Goal: Communication & Community: Answer question/provide support

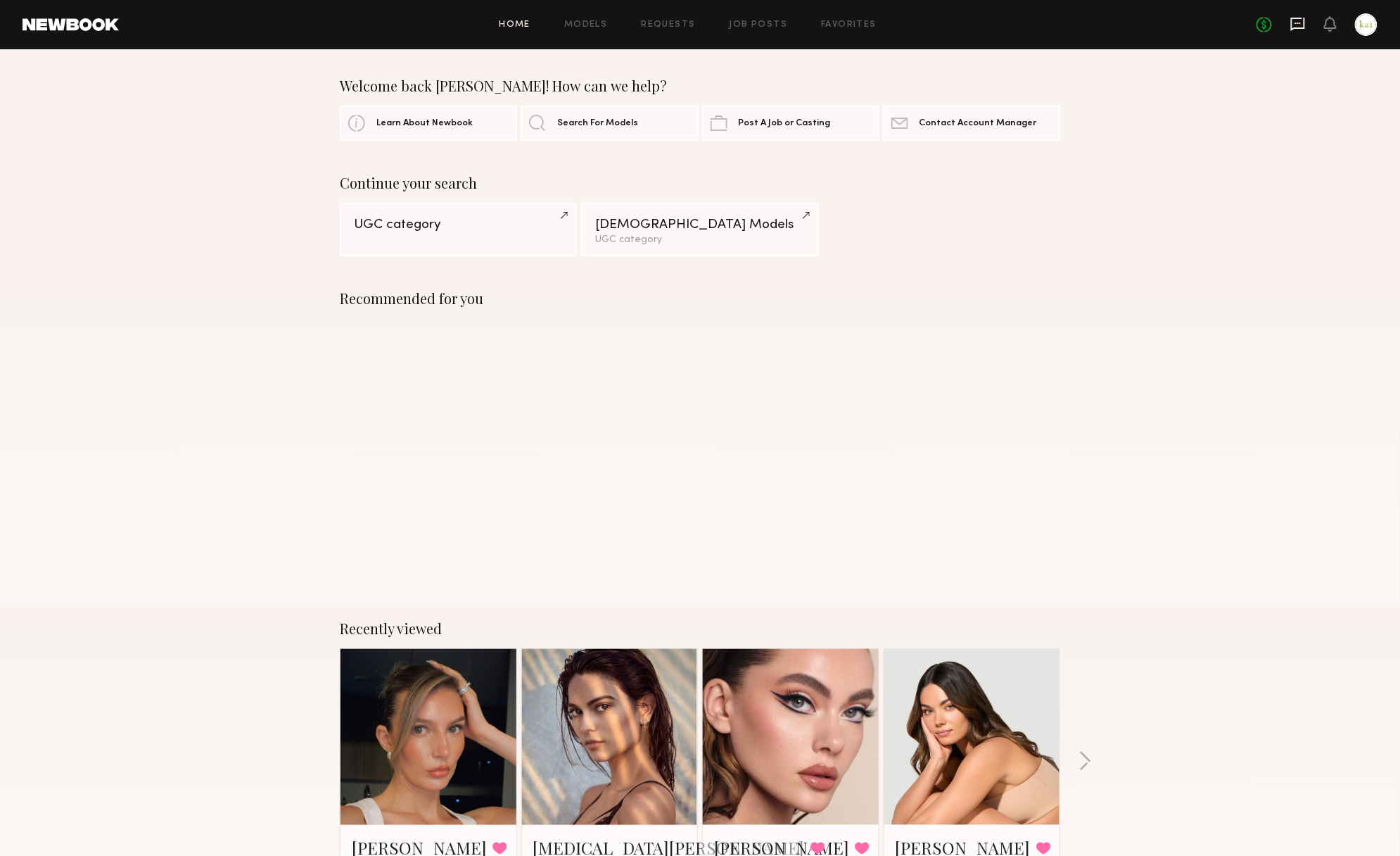
click at [1291, 28] on icon at bounding box center [1298, 24] width 15 height 15
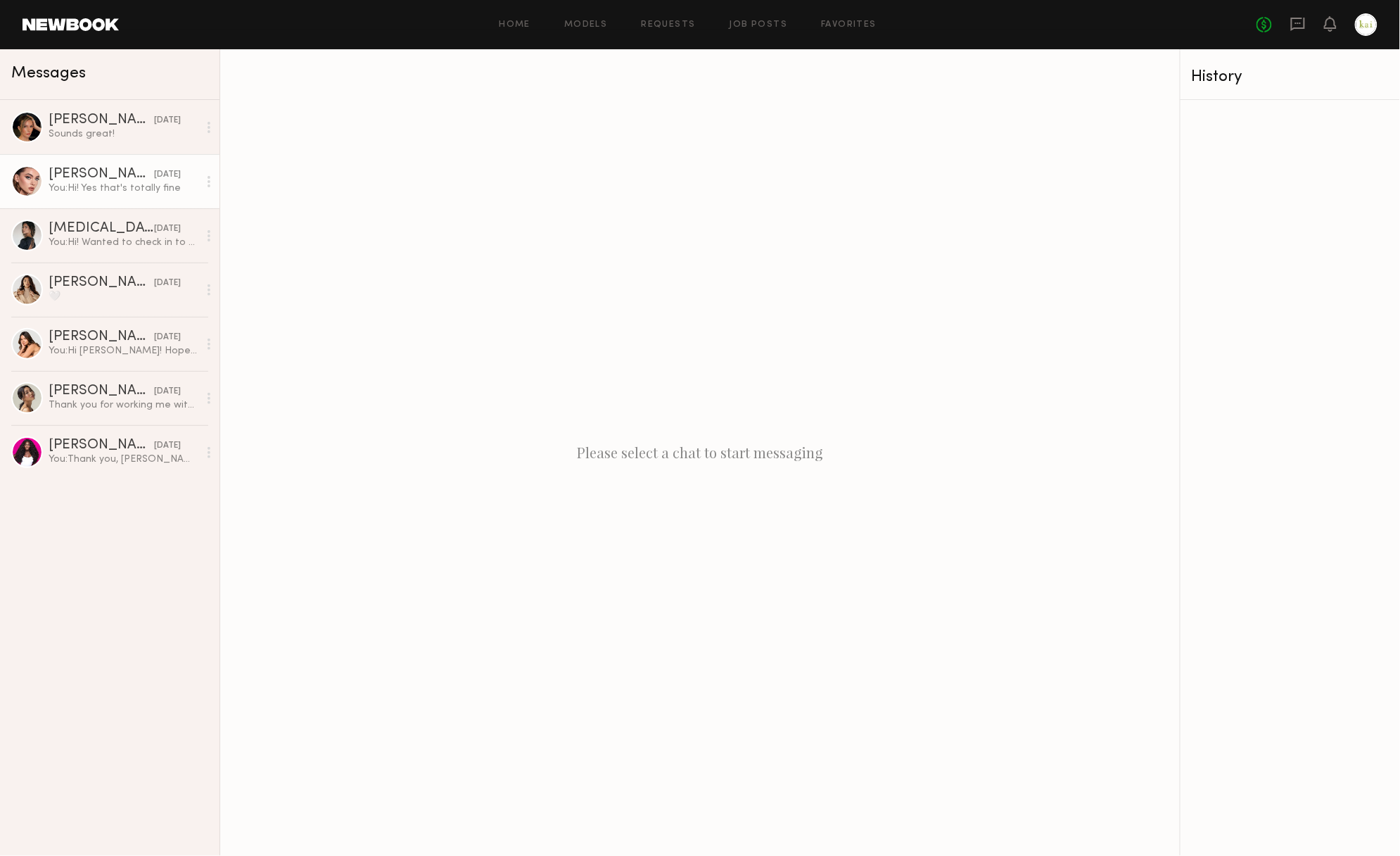
click at [133, 181] on div "You: Hi! Yes that's totally fine" at bounding box center [123, 188] width 150 height 14
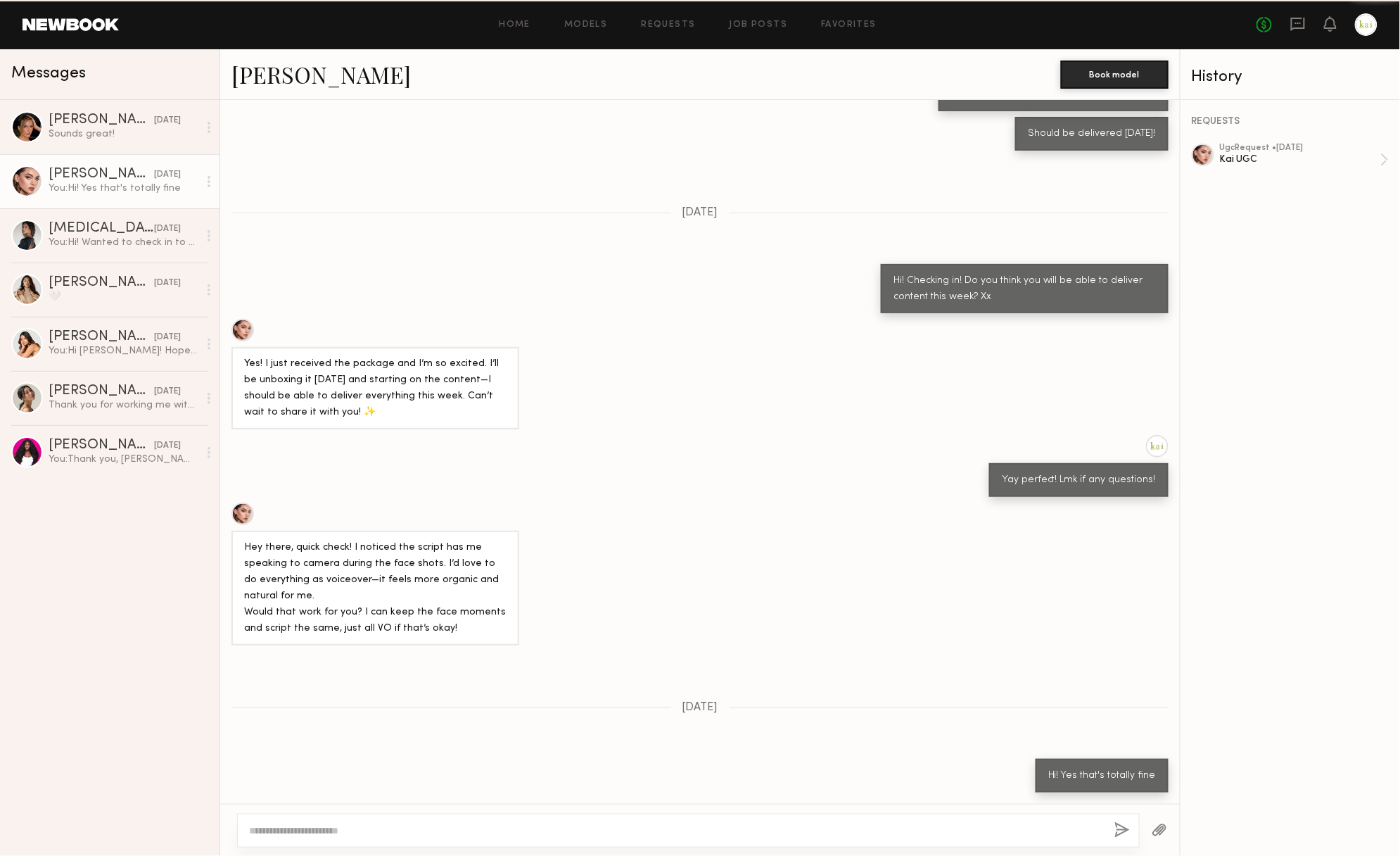
scroll to position [541, 0]
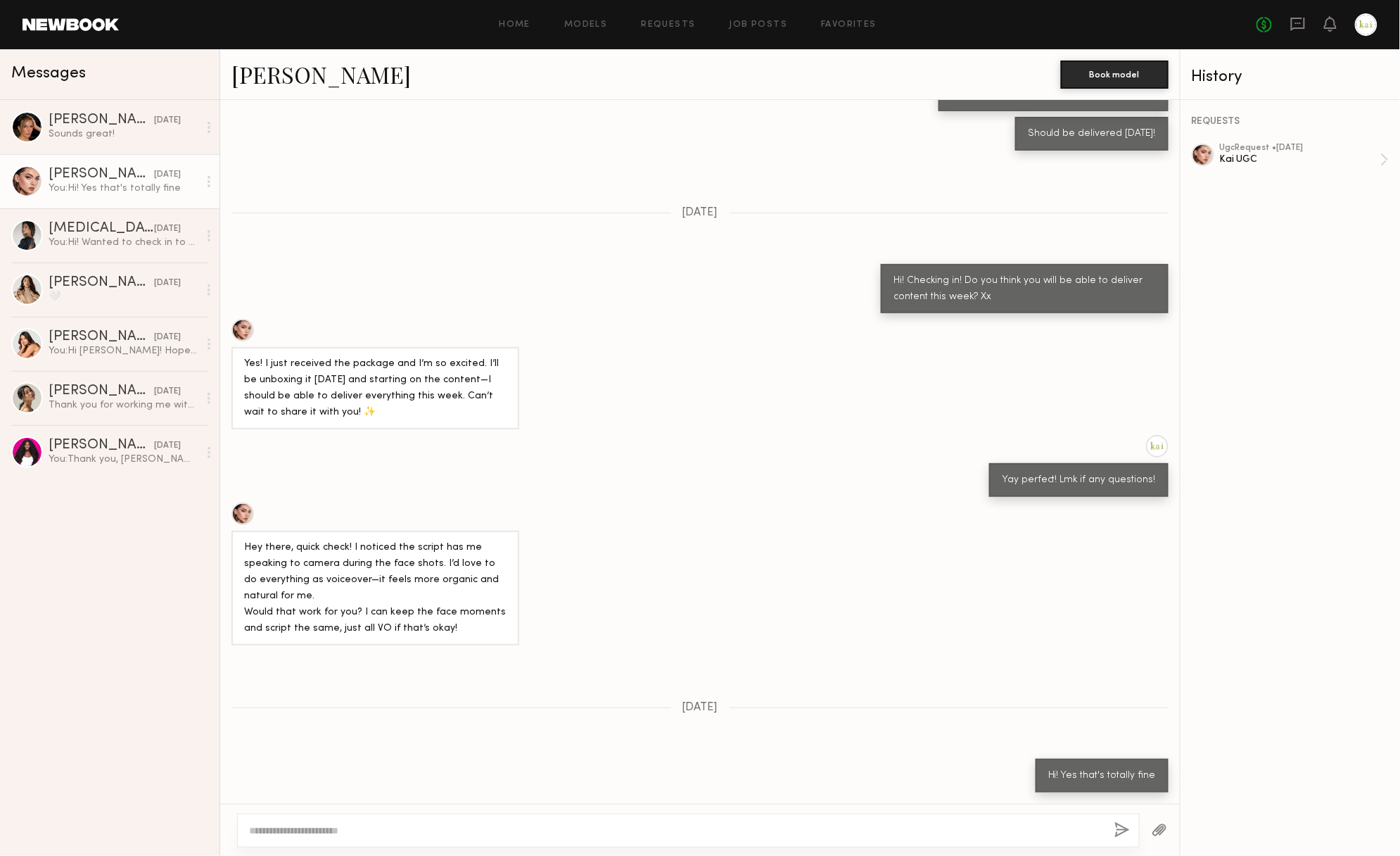
click at [437, 818] on div at bounding box center [688, 831] width 903 height 34
click at [429, 820] on div at bounding box center [688, 831] width 903 height 34
click at [381, 839] on div at bounding box center [688, 831] width 903 height 34
click at [364, 833] on textarea at bounding box center [676, 830] width 854 height 14
click at [330, 831] on textarea "**********" at bounding box center [671, 830] width 844 height 14
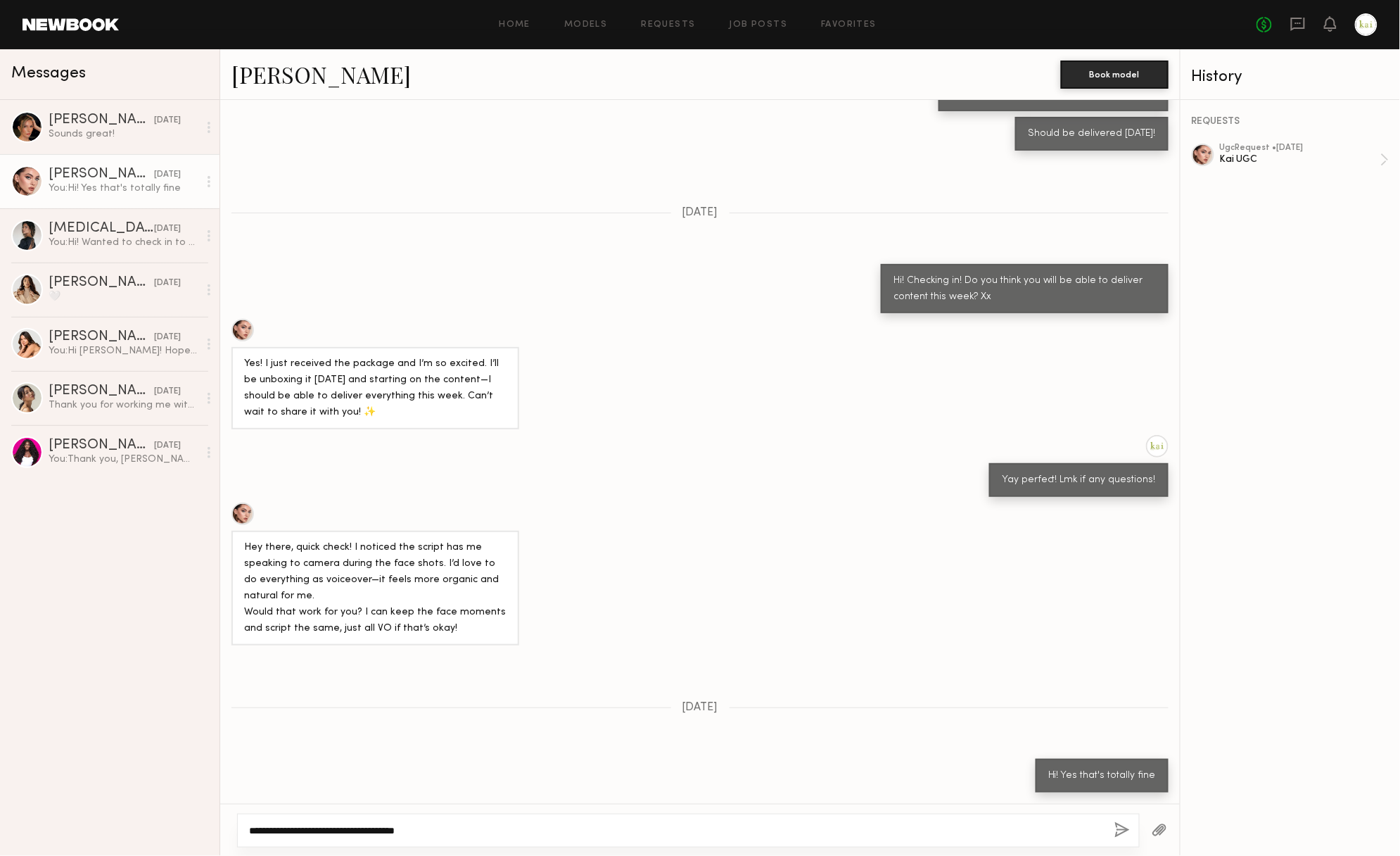
type textarea "**********"
click at [1115, 823] on button "button" at bounding box center [1122, 831] width 15 height 18
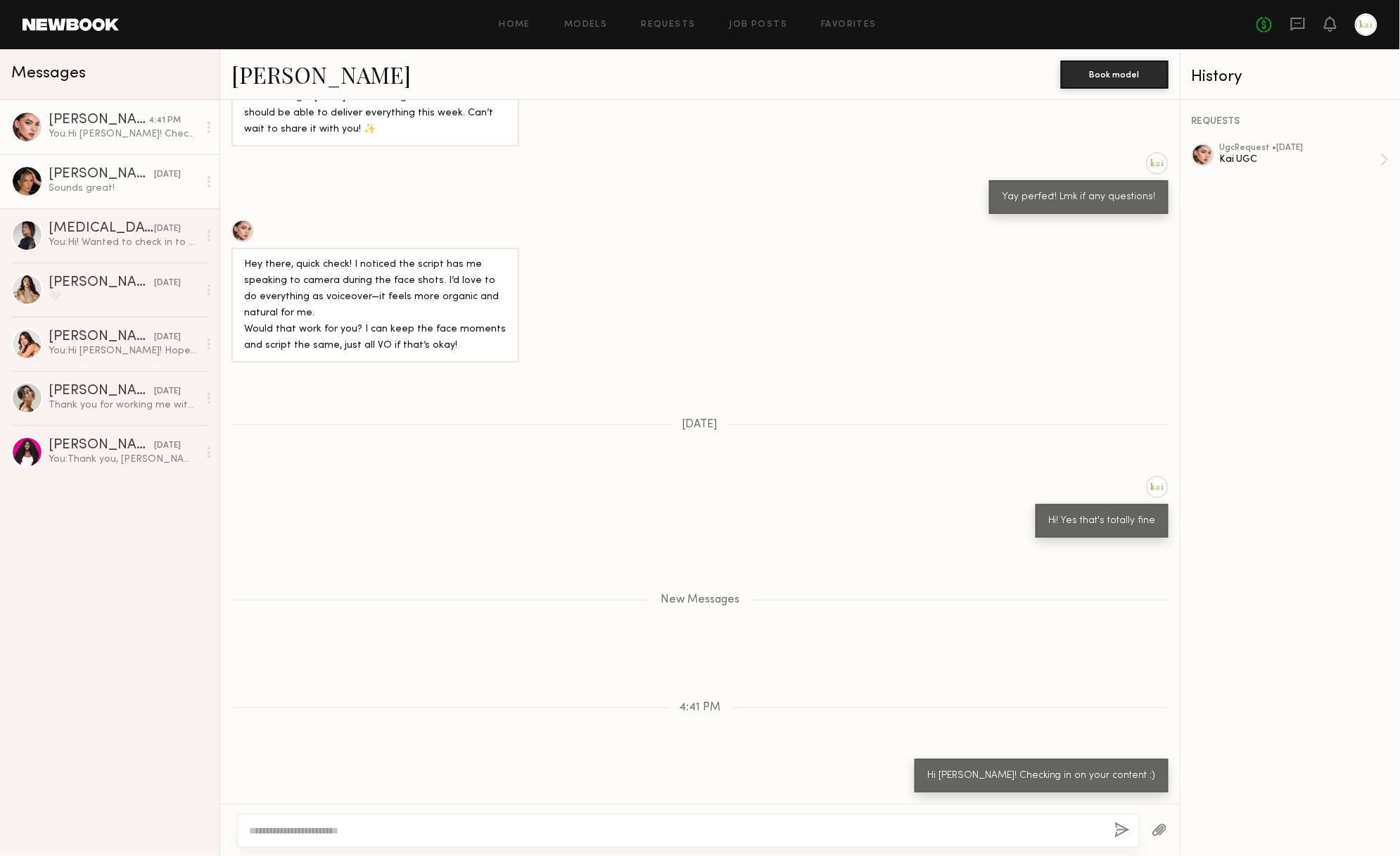
click at [117, 192] on div "Sounds great!" at bounding box center [123, 188] width 150 height 14
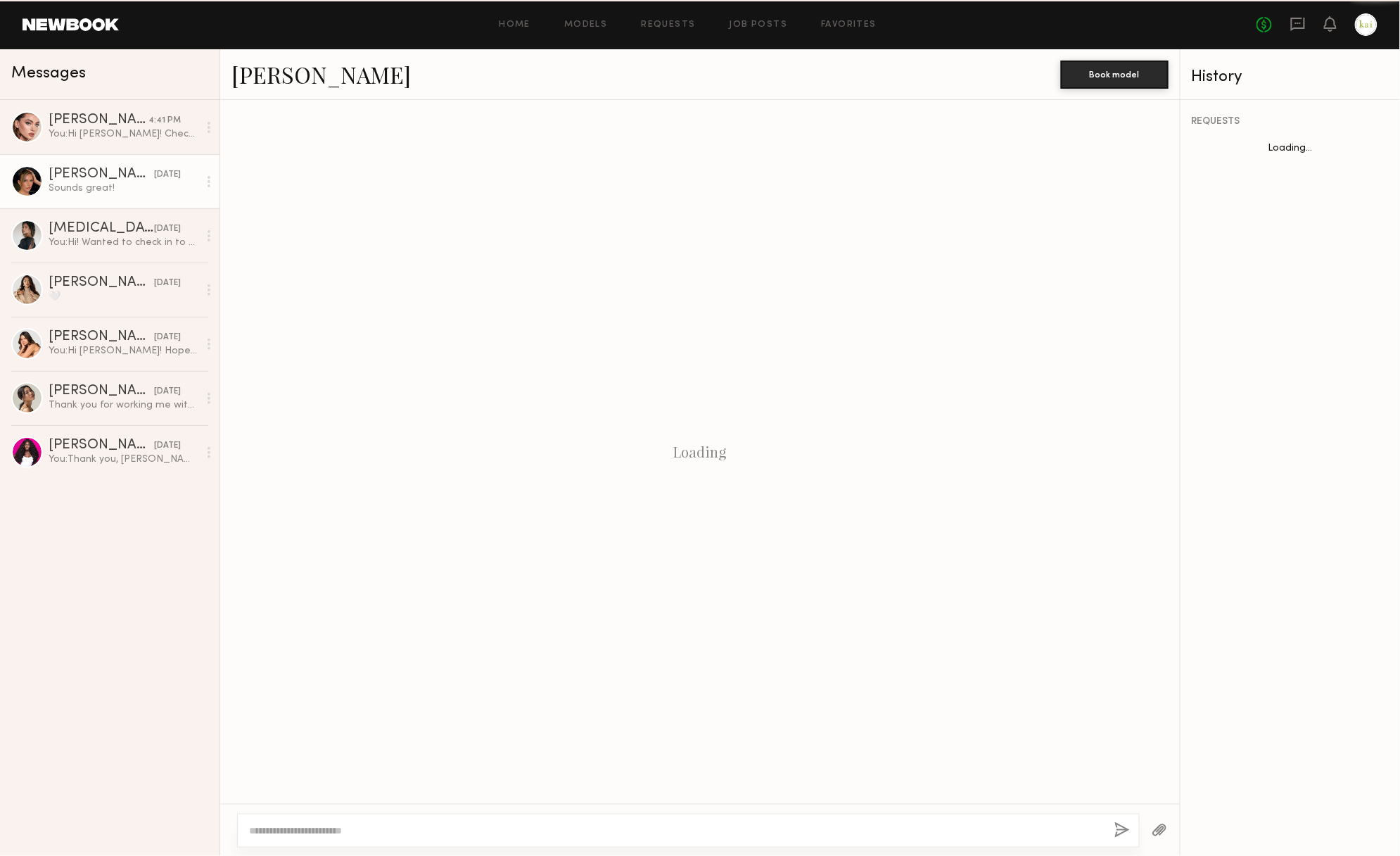
scroll to position [665, 0]
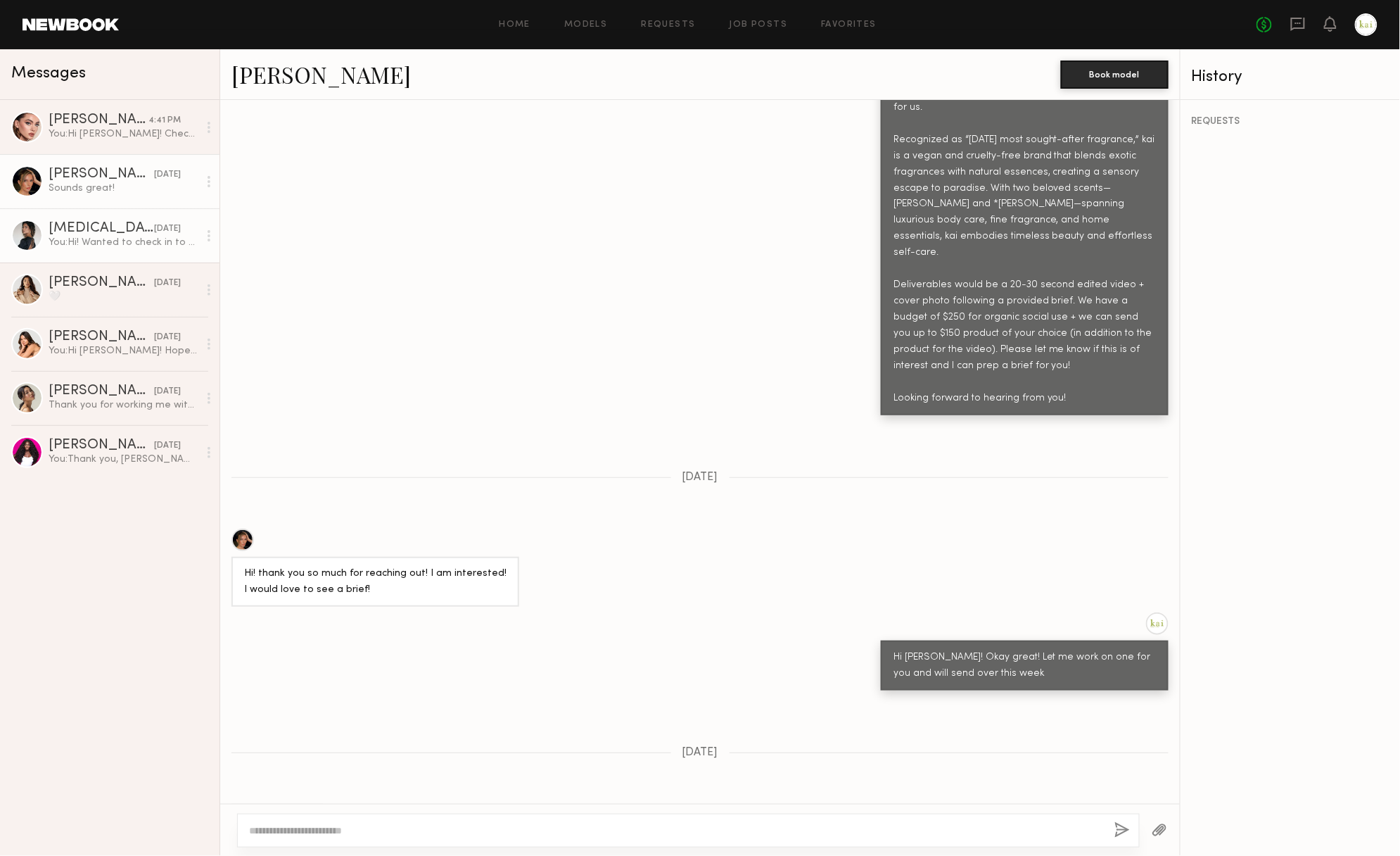
click at [124, 247] on div "You: Hi! Wanted to check in to see if you received everything okay!" at bounding box center [123, 242] width 150 height 14
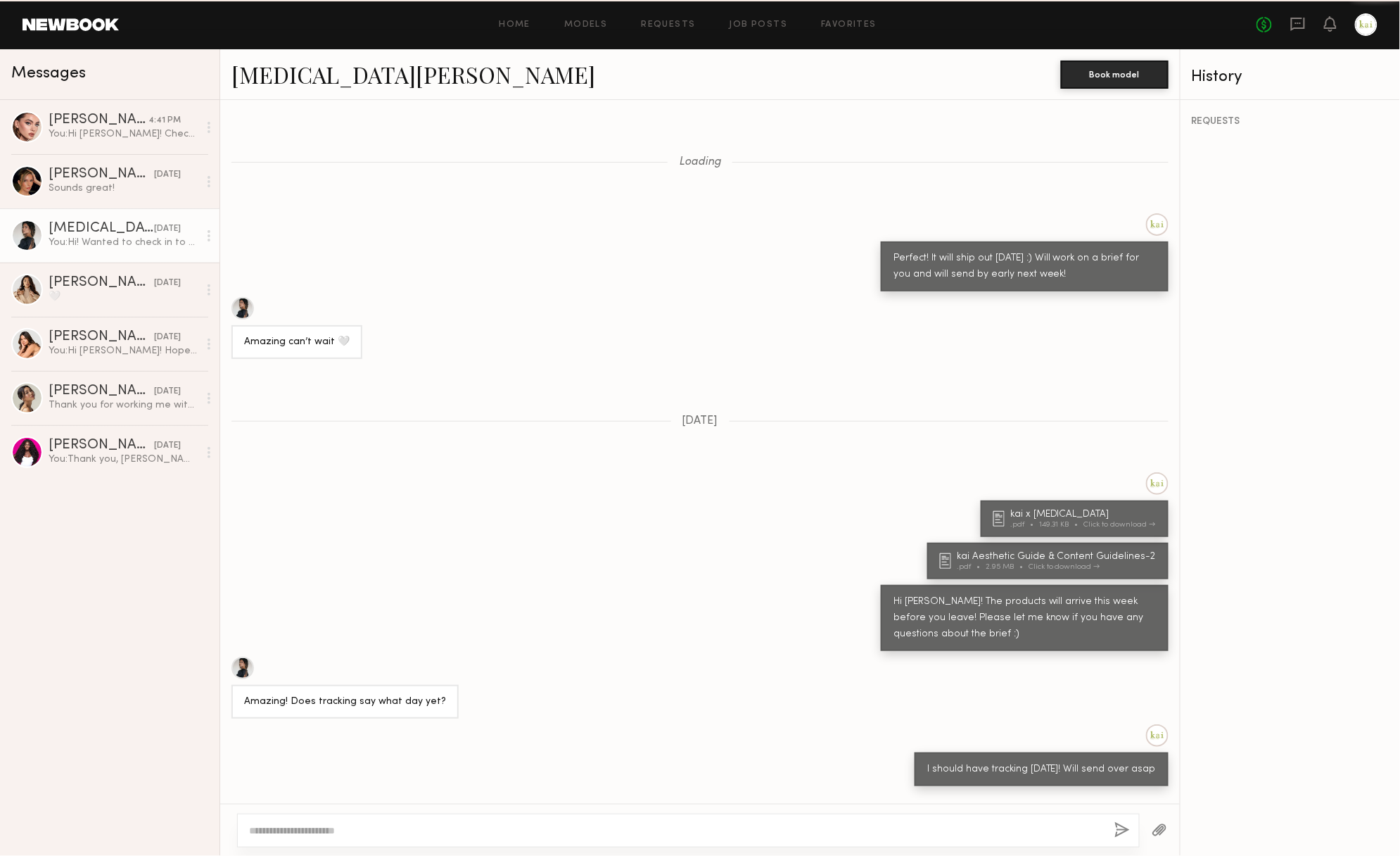
scroll to position [462, 0]
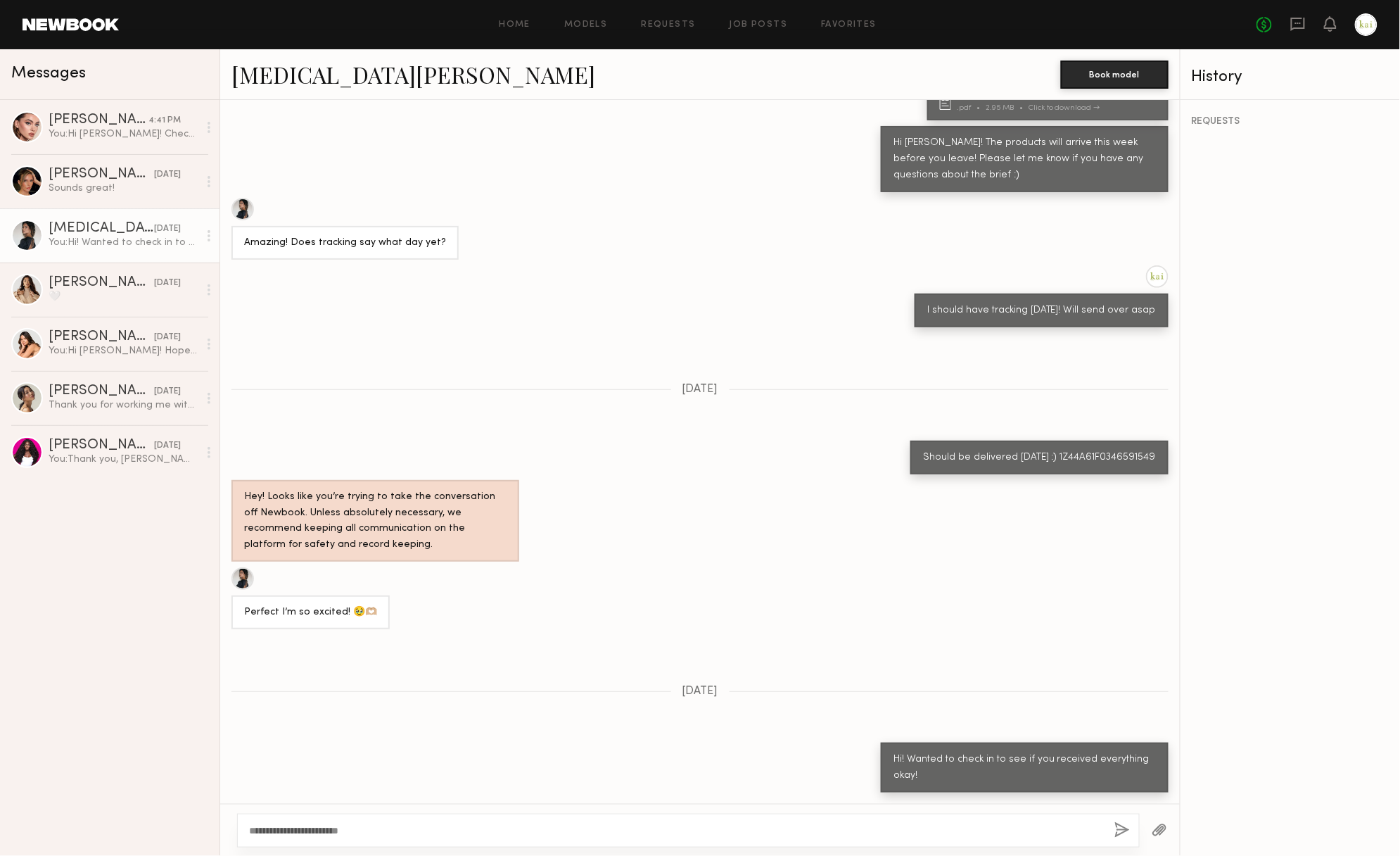
type textarea "**********"
click at [1114, 823] on button "button" at bounding box center [1122, 831] width 15 height 18
